Goal: Navigation & Orientation: Find specific page/section

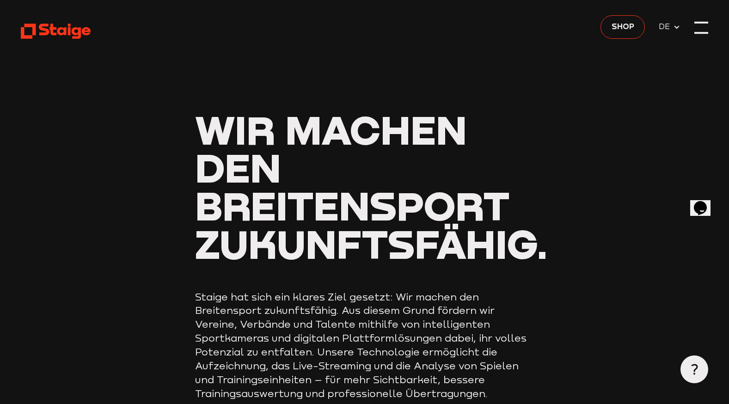
click at [695, 26] on div at bounding box center [702, 28] width 14 height 14
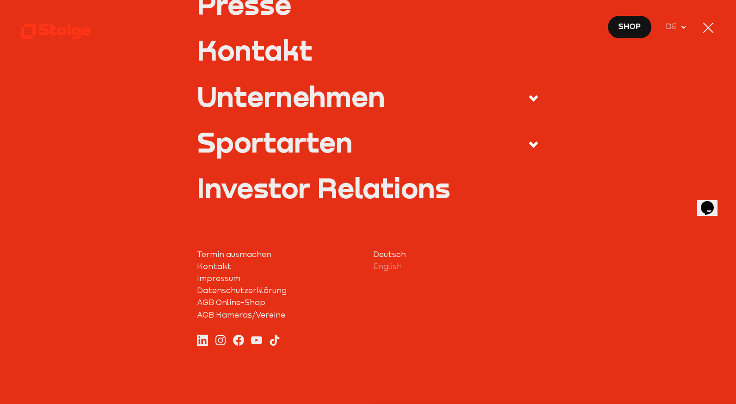
scroll to position [390, 0]
click at [481, 156] on label "Sportarten" at bounding box center [368, 145] width 342 height 32
click at [0, 0] on input "Sportarten" at bounding box center [0, 0] width 0 height 0
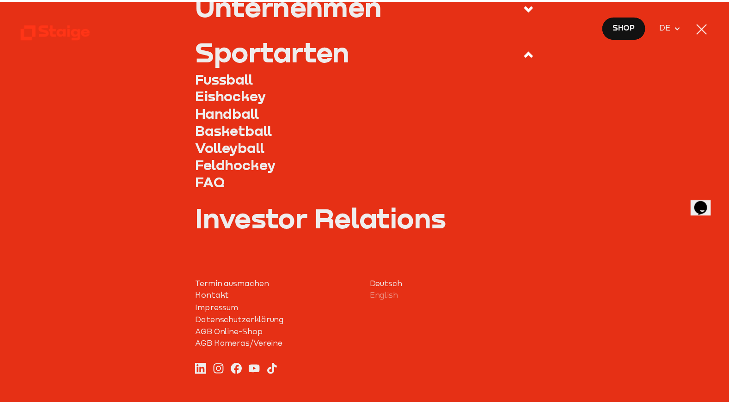
scroll to position [453, 0]
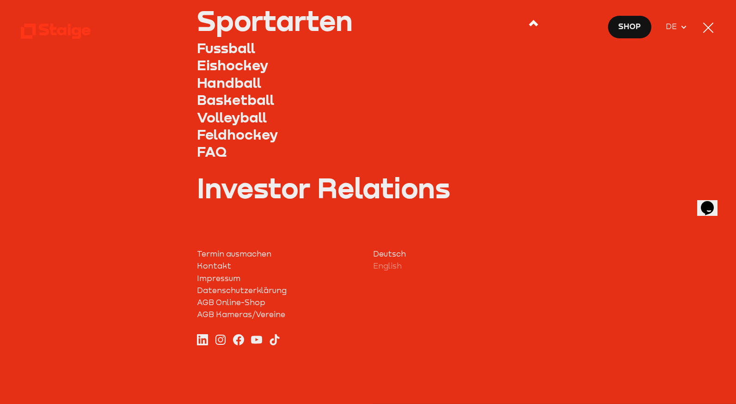
click at [708, 24] on div at bounding box center [709, 28] width 14 height 14
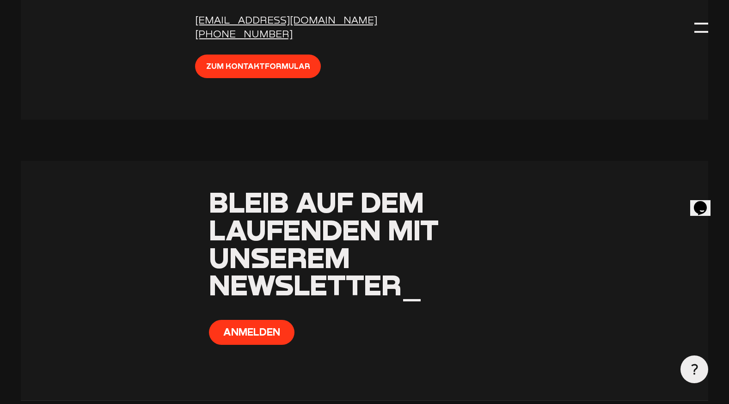
scroll to position [3622, 0]
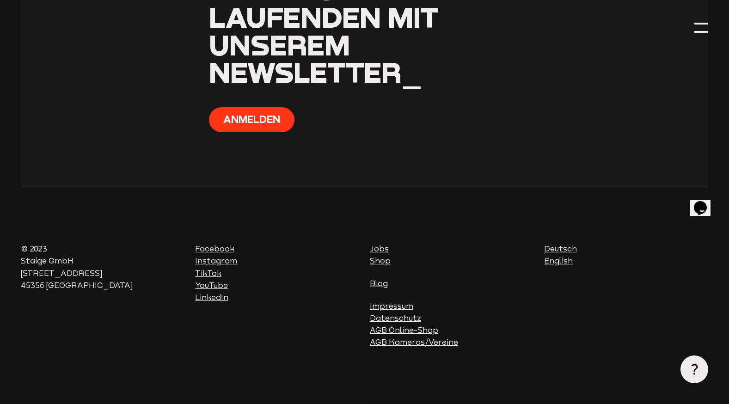
click at [378, 246] on link "Jobs" at bounding box center [379, 249] width 19 height 9
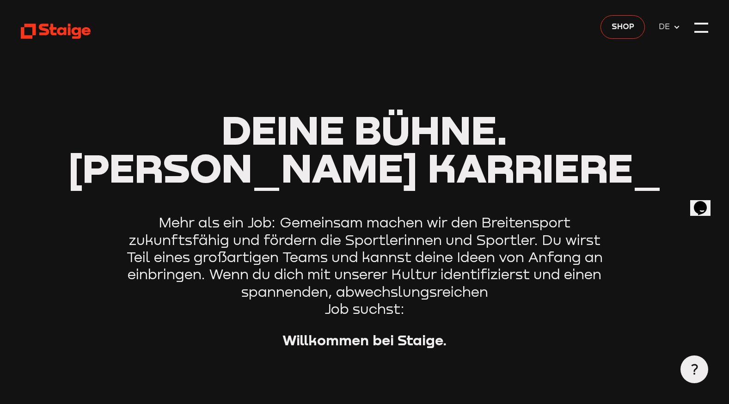
click at [378, 246] on p "Mehr als ein Job: Gemeinsam machen wir den Breitensport zukunftsfähig und förde…" at bounding box center [365, 266] width 486 height 104
